Goal: Information Seeking & Learning: Check status

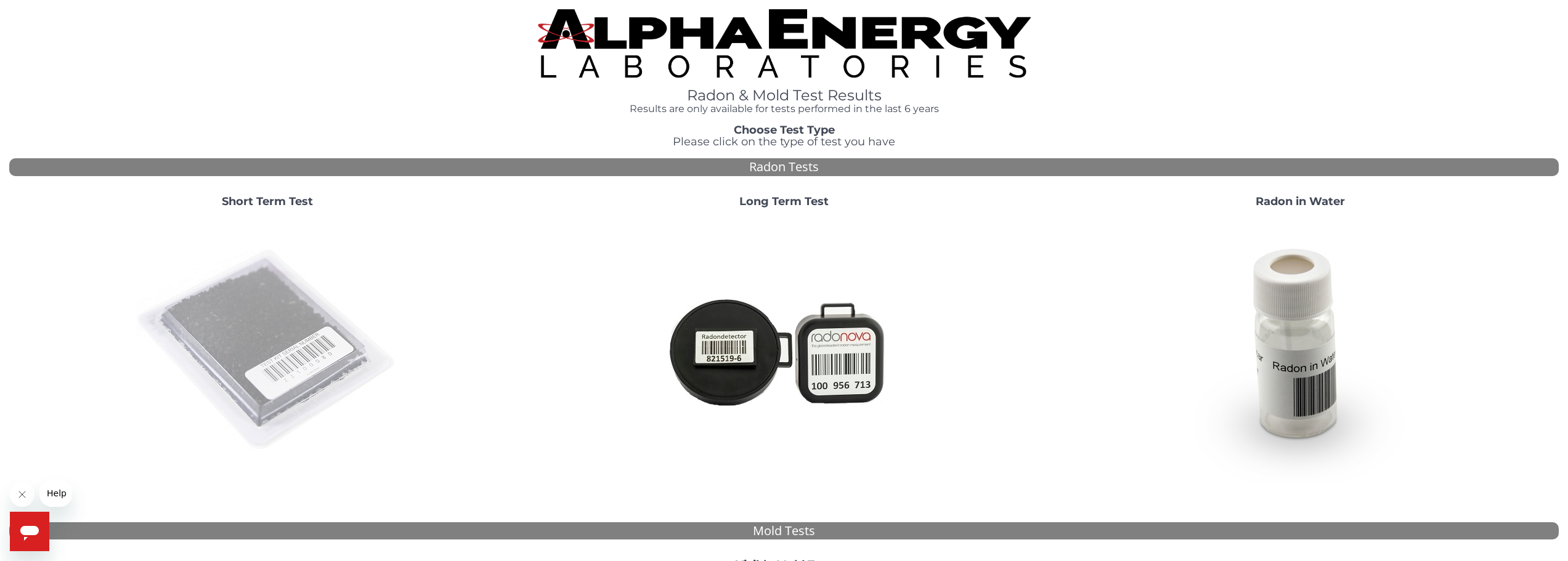
click at [280, 332] on img at bounding box center [267, 350] width 265 height 265
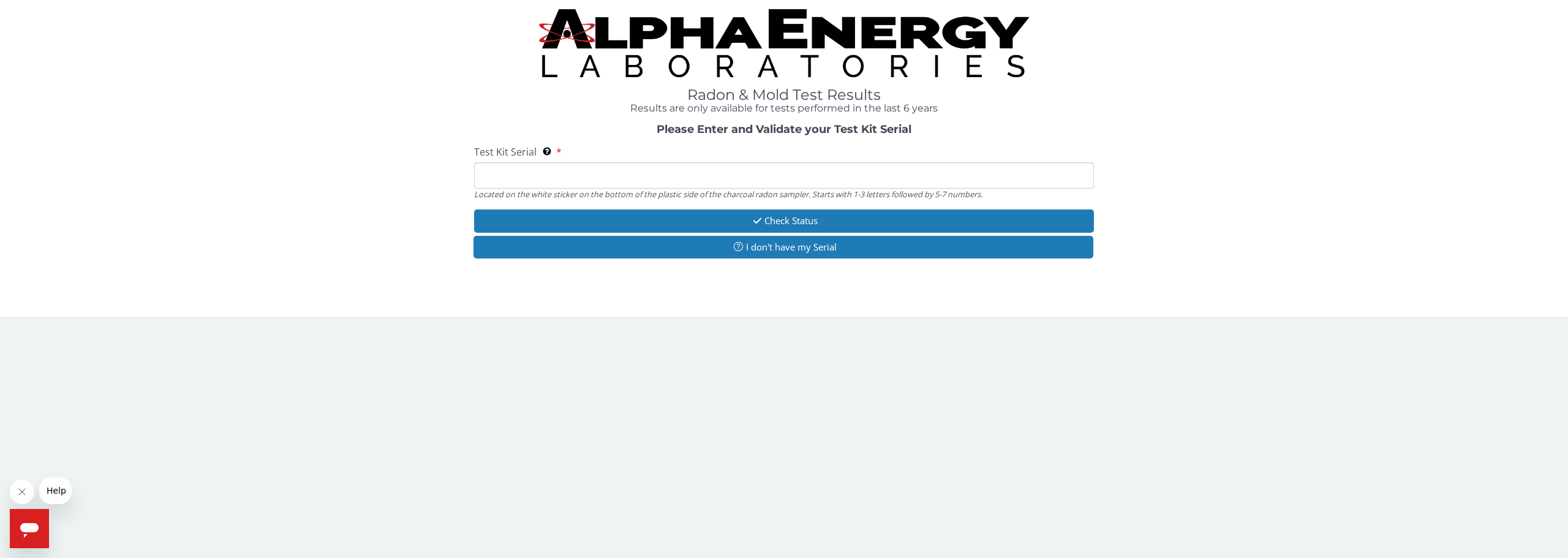
click at [627, 179] on input "Test Kit Serial Located on the white sticker on the bottom of the plastic side …" at bounding box center [784, 175] width 620 height 26
paste input "25-193133"
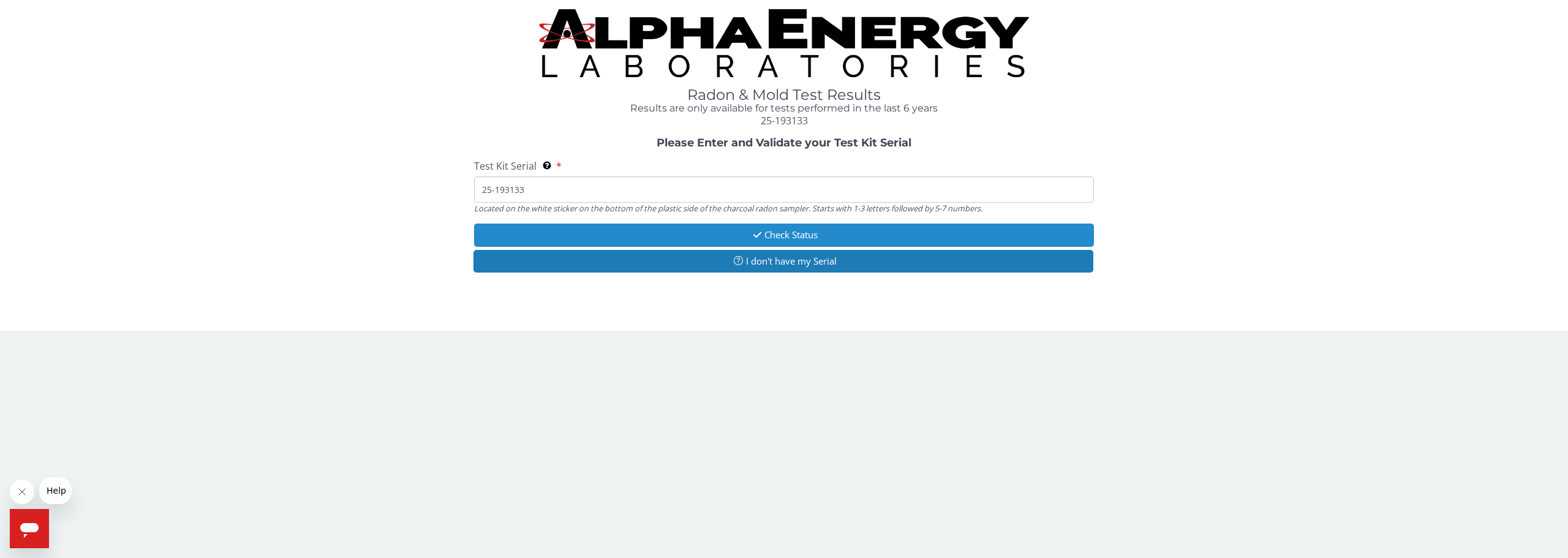
click at [805, 237] on button "Check Status" at bounding box center [784, 235] width 620 height 23
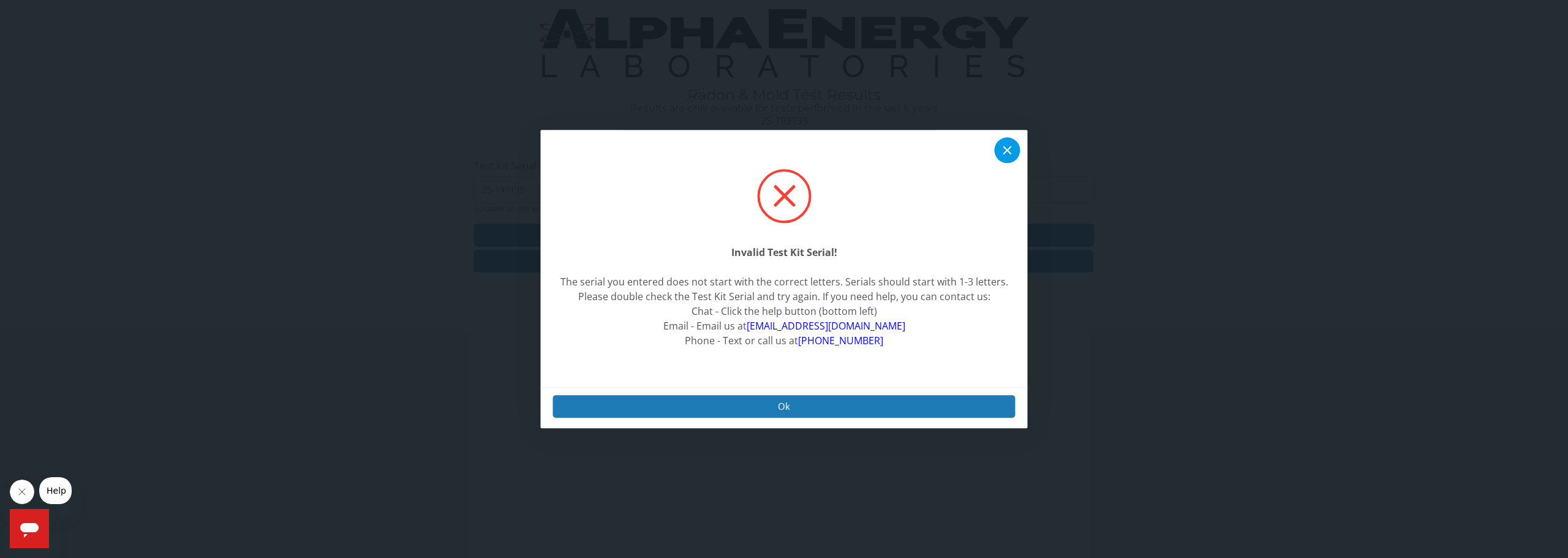
click at [1007, 146] on icon at bounding box center [1007, 150] width 8 height 8
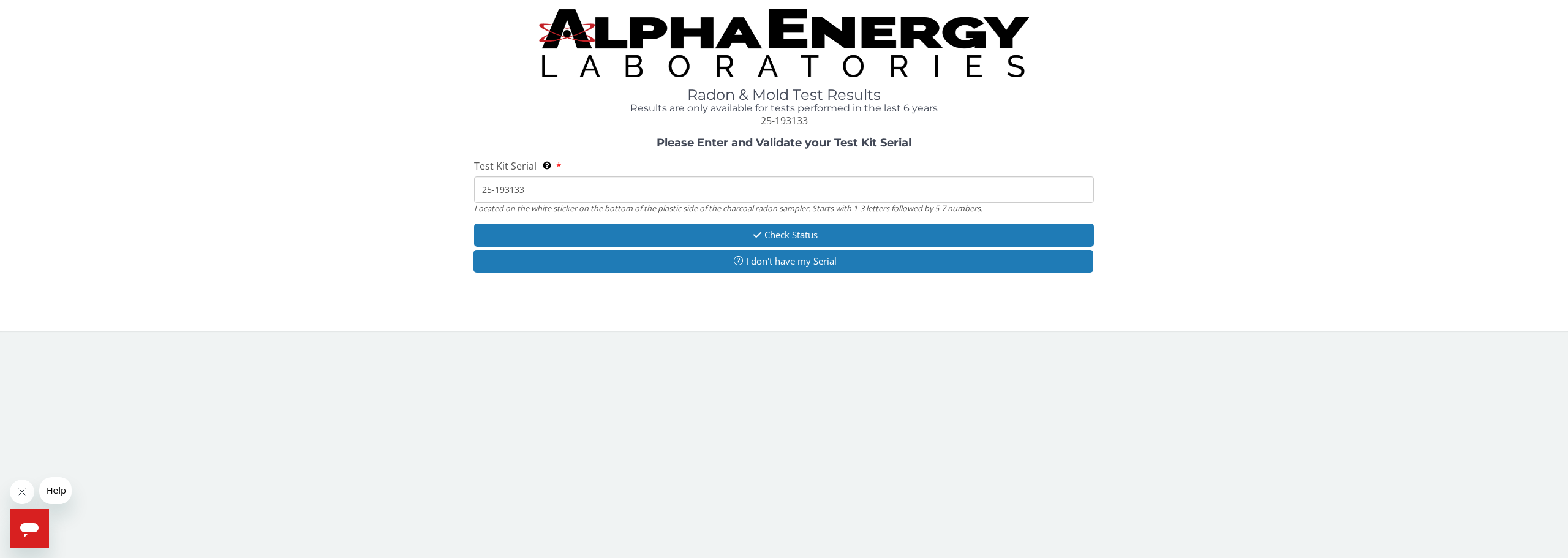
click at [792, 195] on input "25-193133" at bounding box center [784, 189] width 620 height 26
paste input "ML141085"
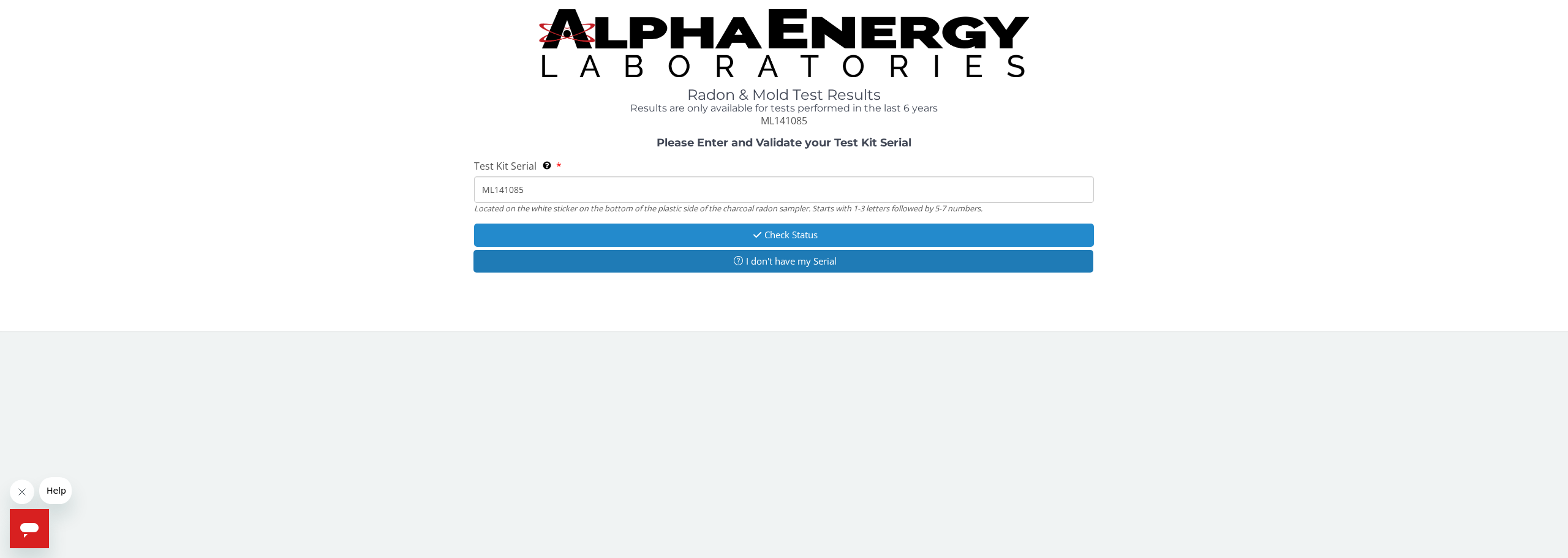
type input "ML141085"
click at [794, 237] on button "Check Status" at bounding box center [784, 235] width 620 height 23
